Goal: Check status

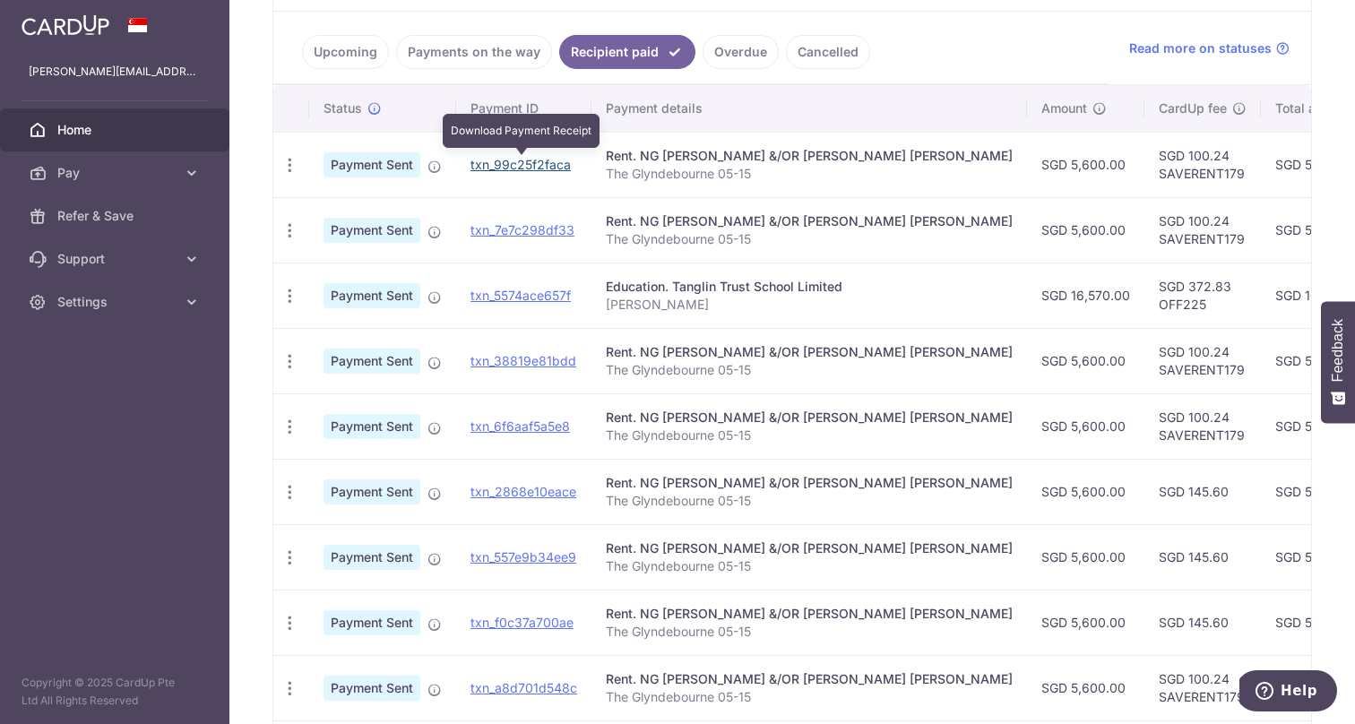
click at [511, 169] on link "txn_99c25f2faca" at bounding box center [521, 164] width 100 height 15
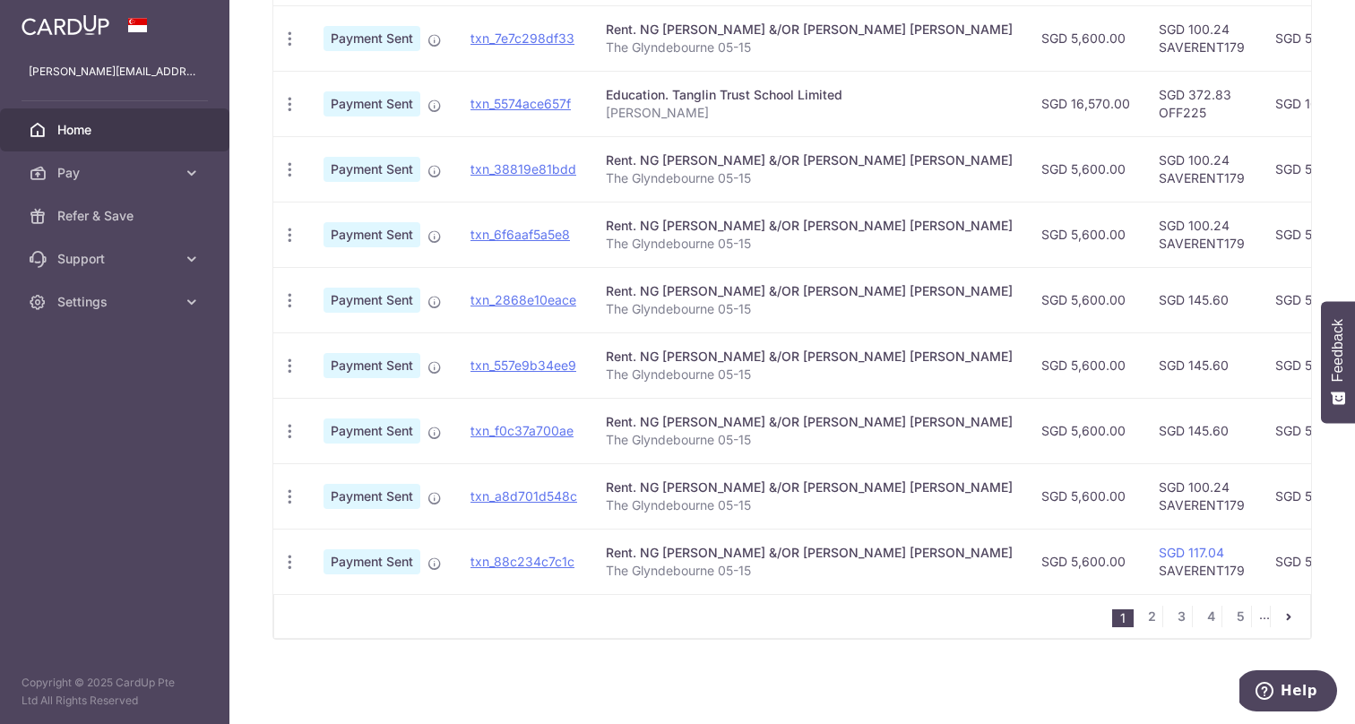
scroll to position [585, 0]
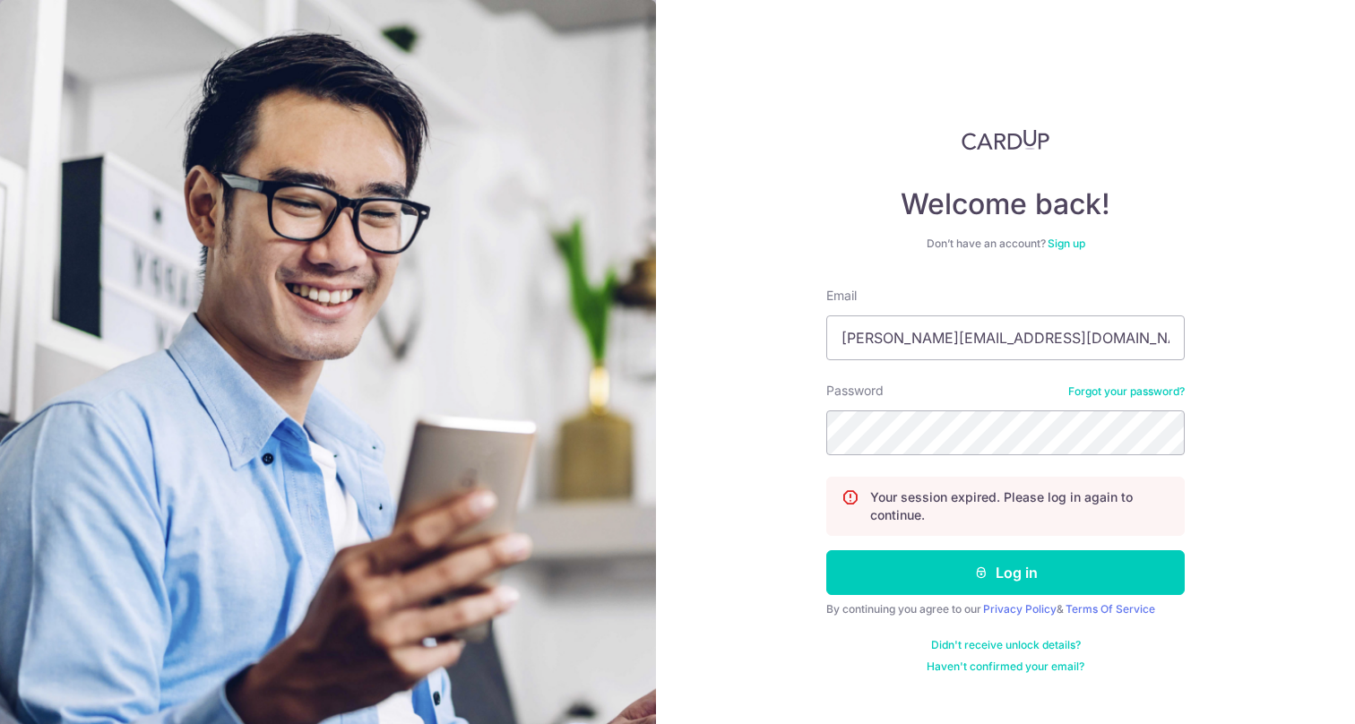
type input "[PERSON_NAME][EMAIL_ADDRESS][DOMAIN_NAME]"
click at [1006, 573] on button "Log in" at bounding box center [1005, 572] width 359 height 45
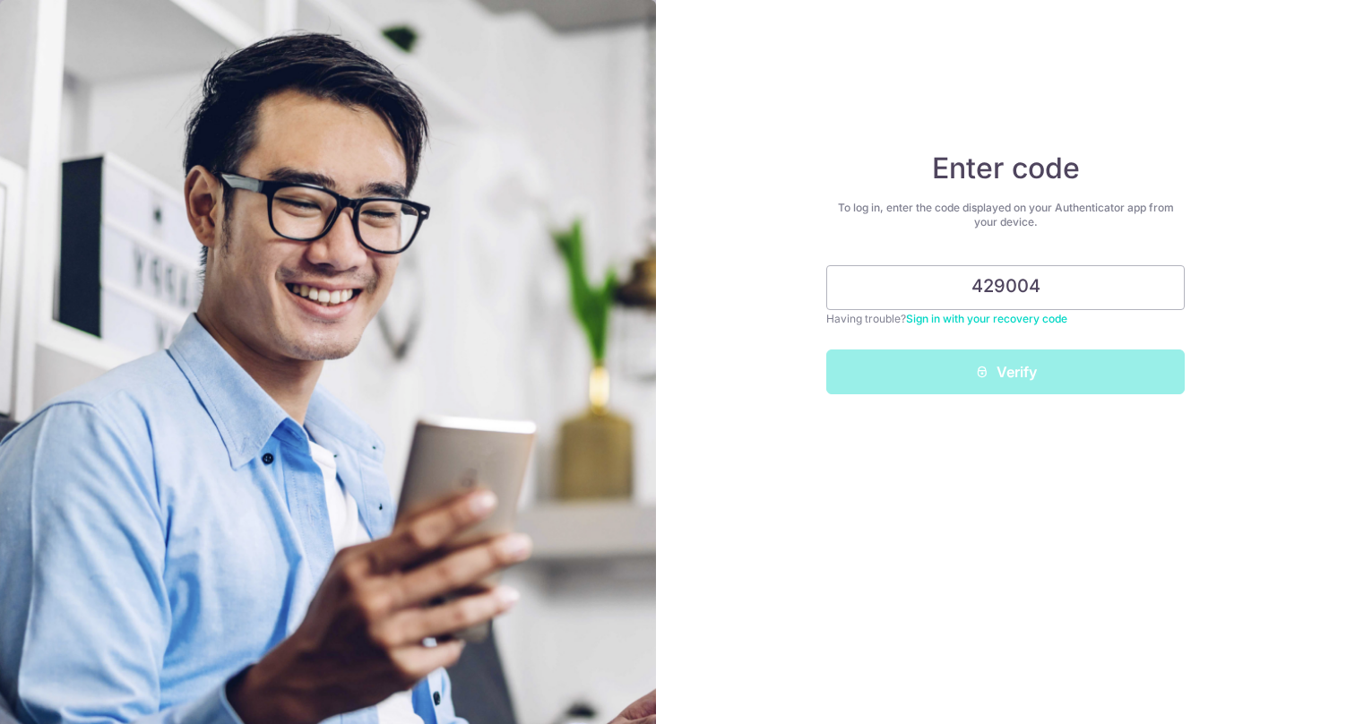
type input "429004"
click at [1006, 372] on button "Verify" at bounding box center [1005, 372] width 359 height 45
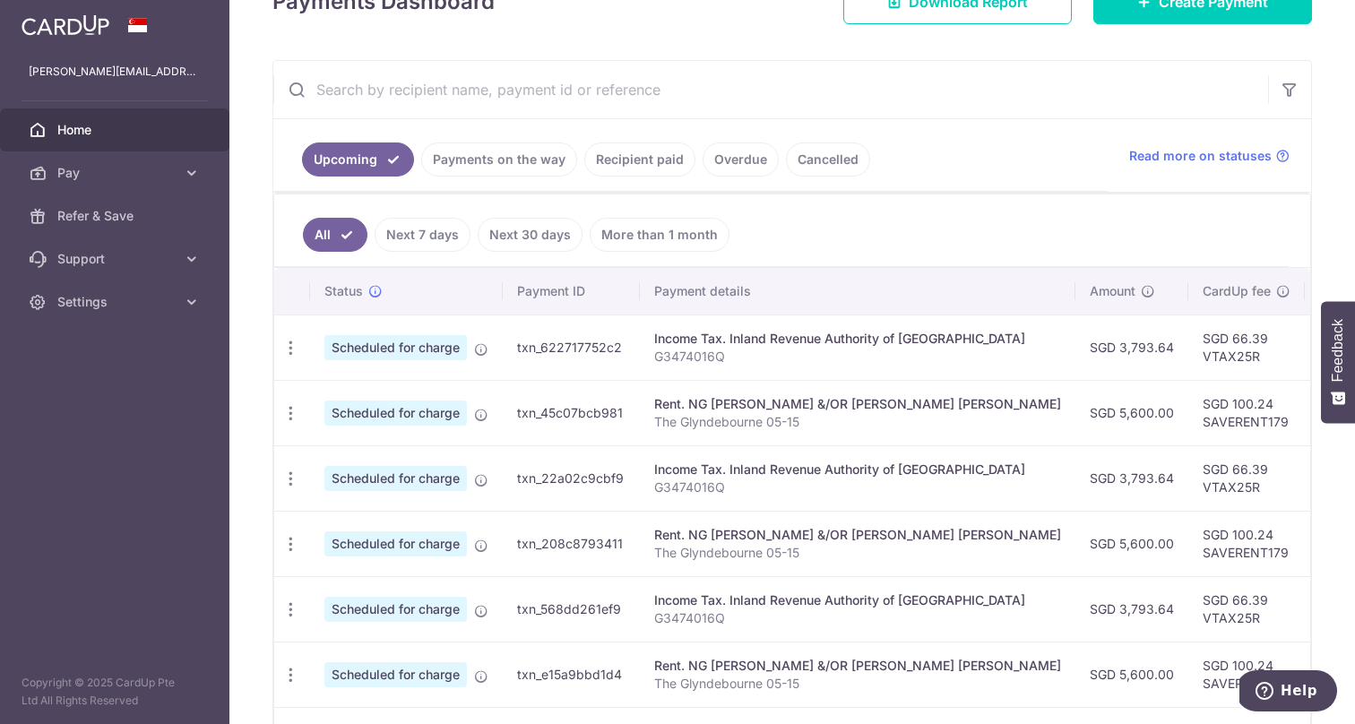
scroll to position [312, 0]
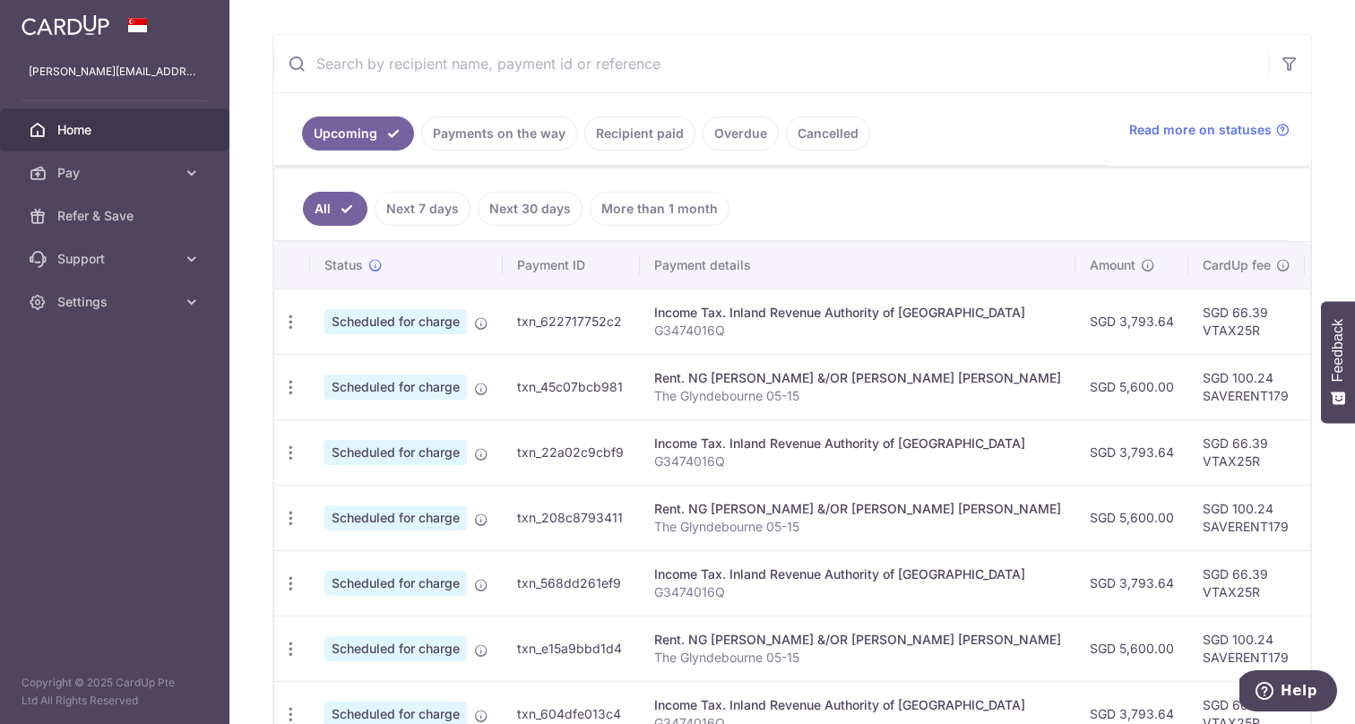
click at [665, 129] on link "Recipient paid" at bounding box center [639, 134] width 111 height 34
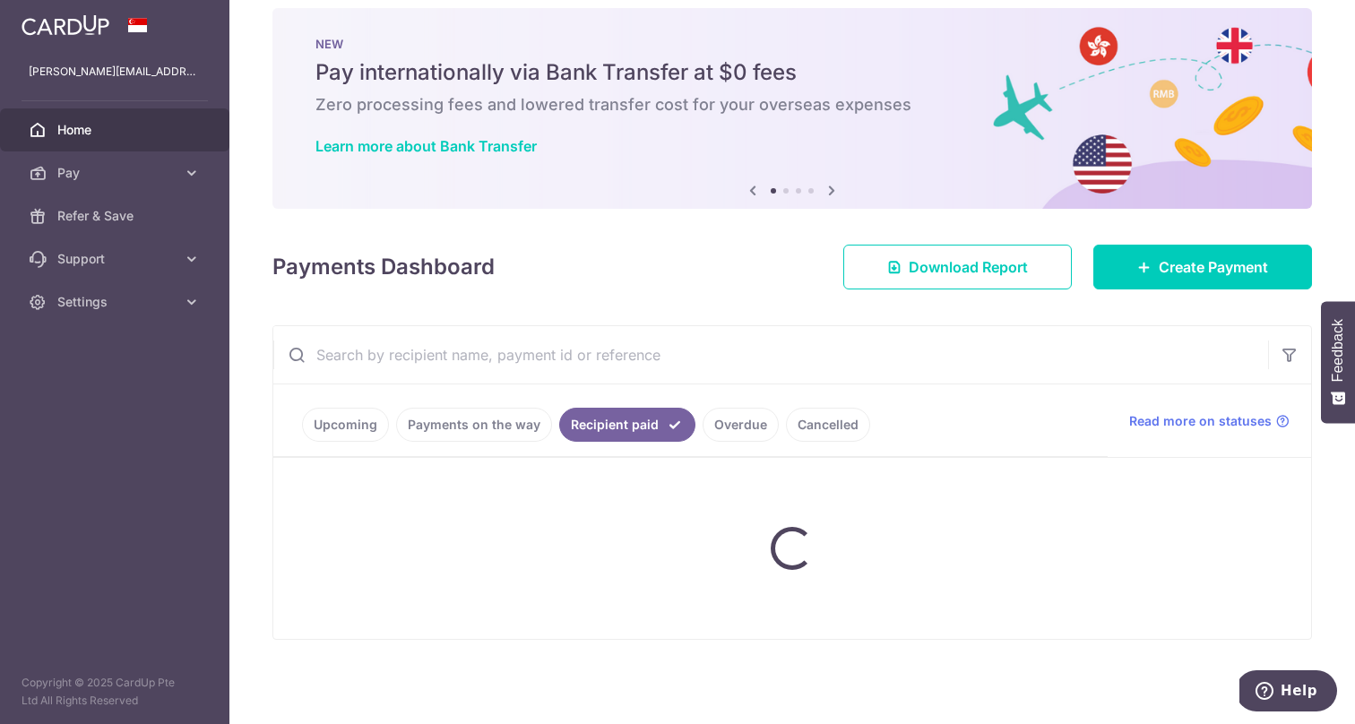
scroll to position [21, 0]
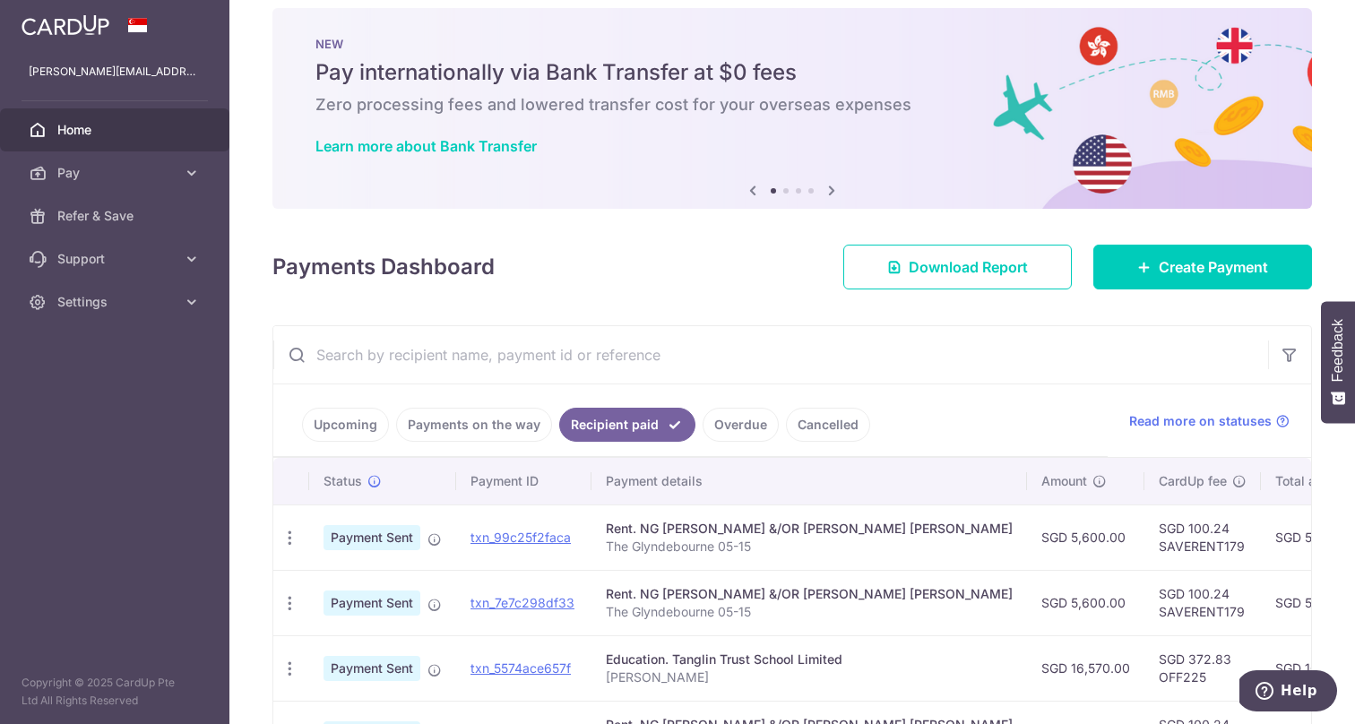
click at [531, 528] on td "txn_99c25f2faca" at bounding box center [523, 537] width 135 height 65
click at [534, 539] on link "txn_99c25f2faca" at bounding box center [521, 537] width 100 height 15
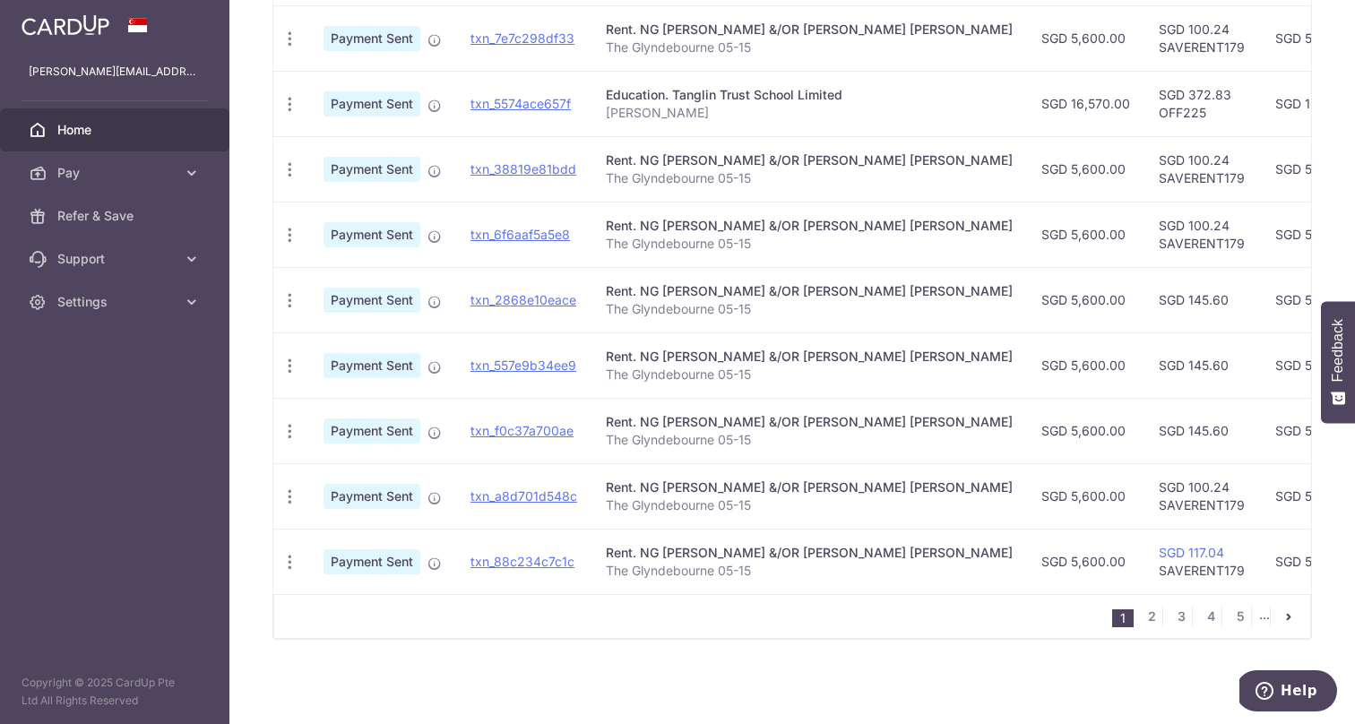
scroll to position [585, 0]
